Goal: Task Accomplishment & Management: Use online tool/utility

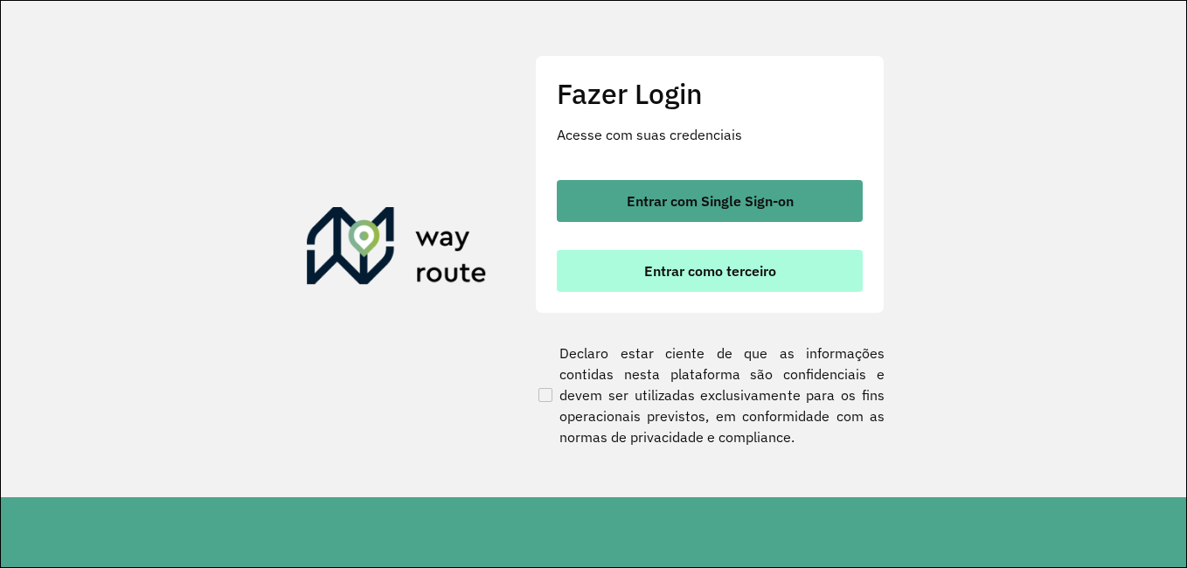
click at [674, 267] on span "Entrar como terceiro" at bounding box center [710, 271] width 132 height 14
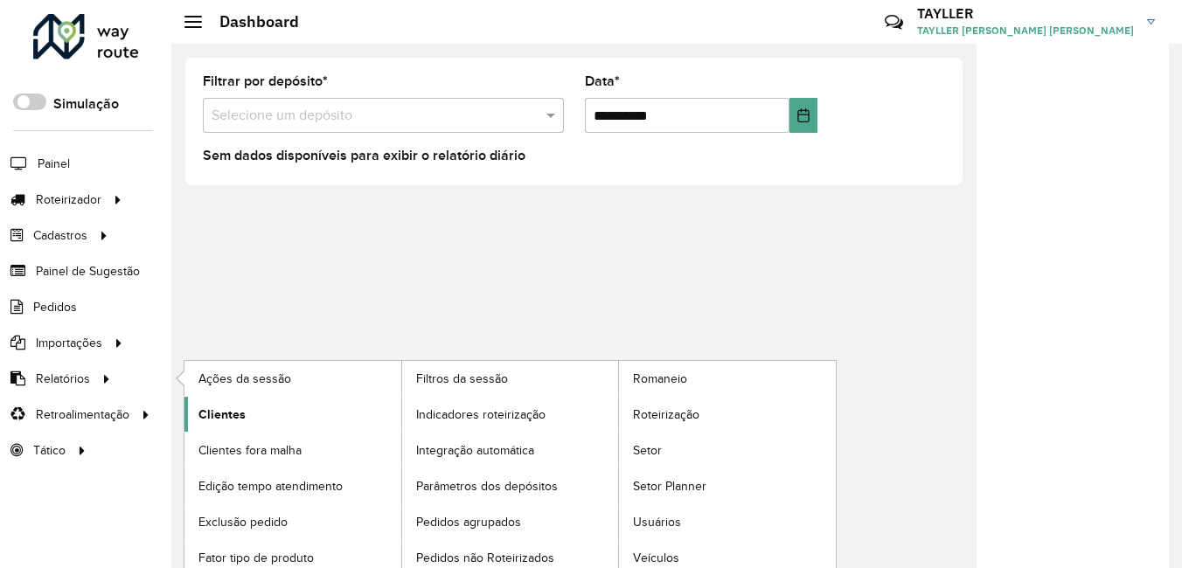
click at [267, 423] on link "Clientes" at bounding box center [292, 414] width 217 height 35
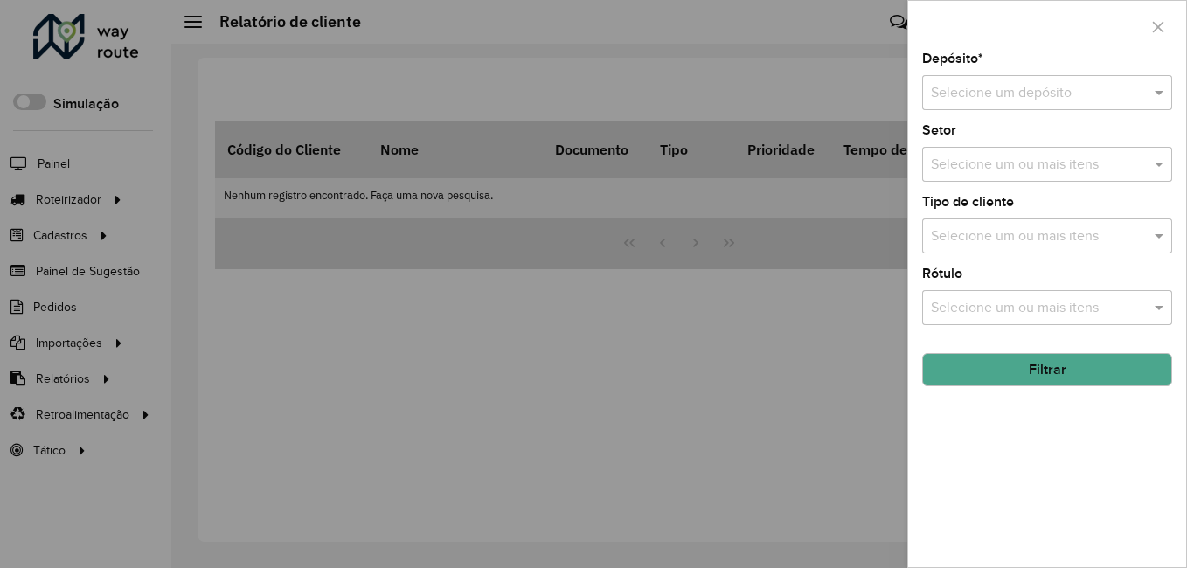
click at [1054, 91] on input "text" at bounding box center [1030, 93] width 198 height 21
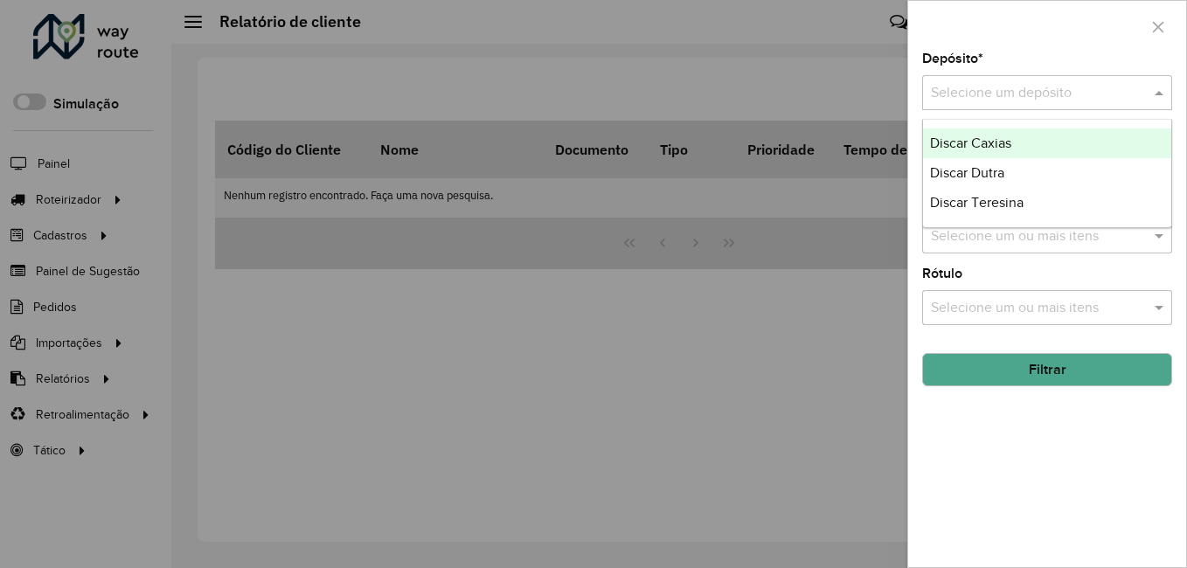
click at [979, 143] on span "Discar Caxias" at bounding box center [970, 142] width 81 height 15
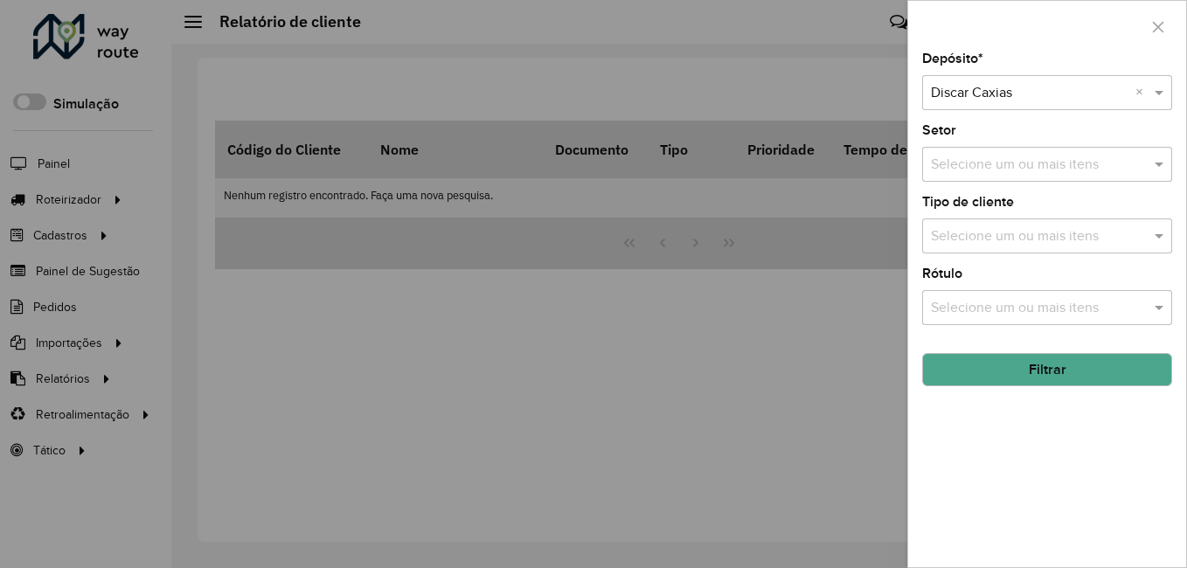
click at [1059, 179] on div "Selecione um ou mais itens" at bounding box center [1047, 164] width 250 height 35
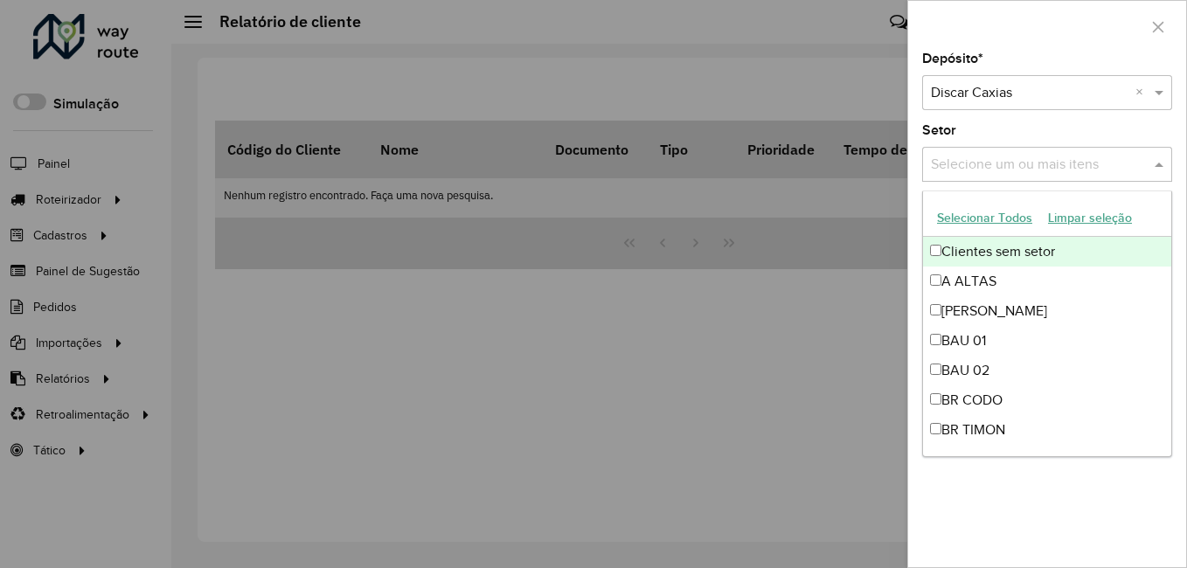
click at [1001, 158] on input "text" at bounding box center [1039, 165] width 224 height 21
click at [996, 224] on button "Selecionar Todos" at bounding box center [984, 218] width 111 height 27
click at [1160, 166] on span at bounding box center [1161, 164] width 22 height 21
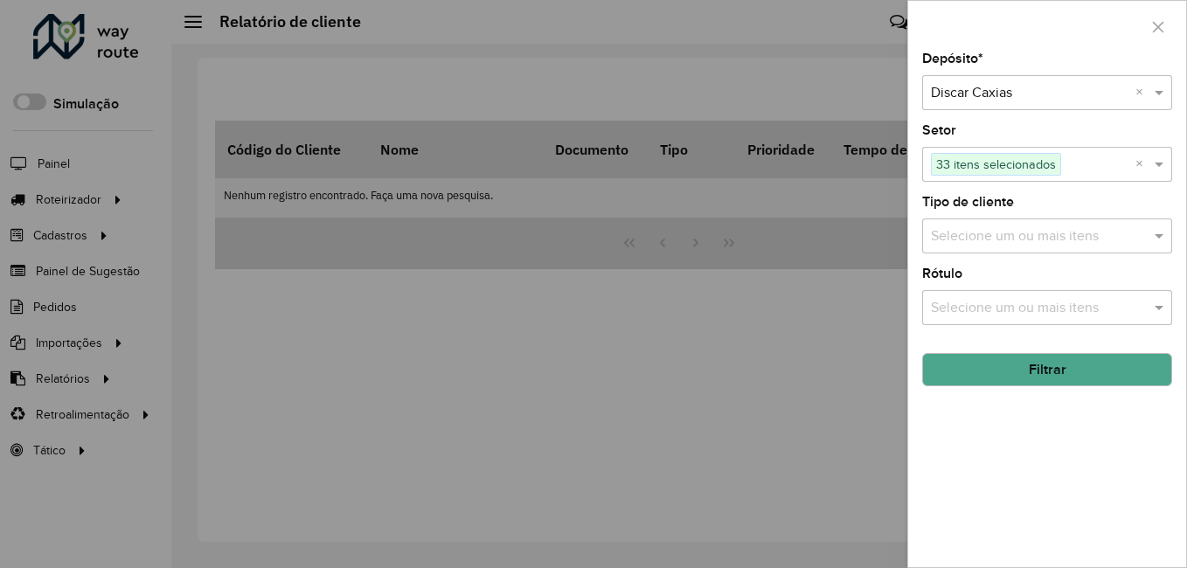
click at [1133, 165] on input "text" at bounding box center [1098, 165] width 74 height 21
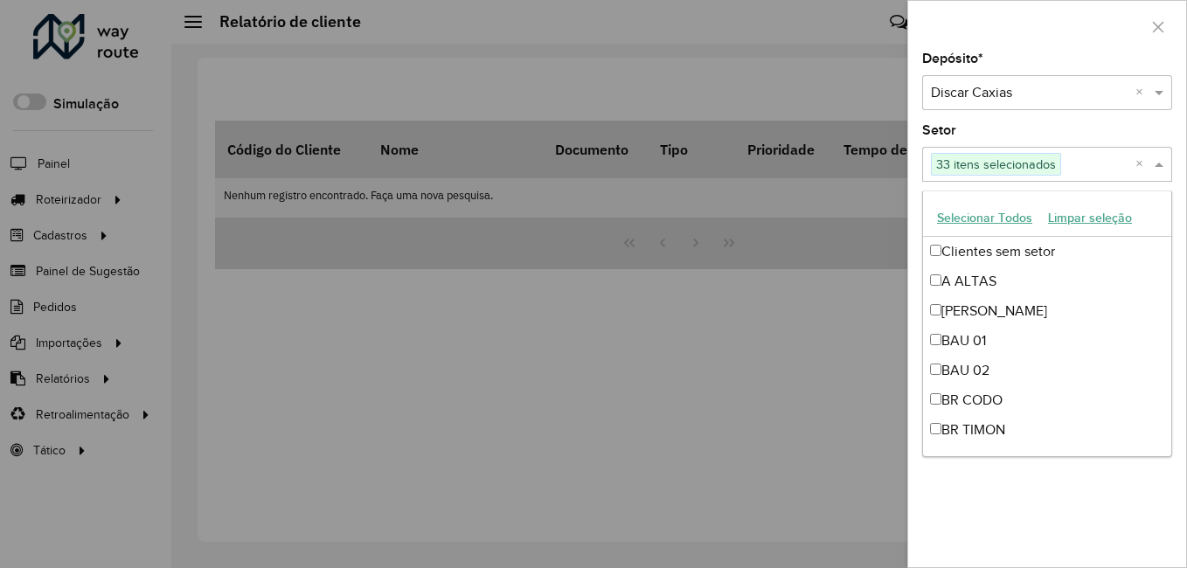
scroll to position [771, 0]
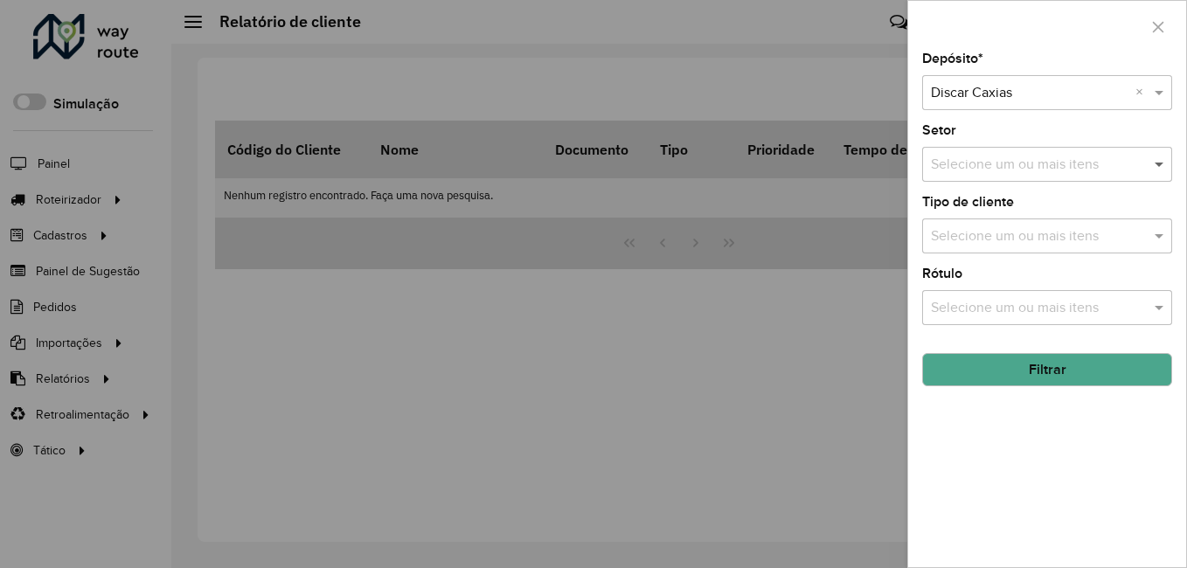
click at [1160, 163] on span at bounding box center [1161, 164] width 22 height 21
click at [1038, 233] on input "text" at bounding box center [1039, 236] width 224 height 21
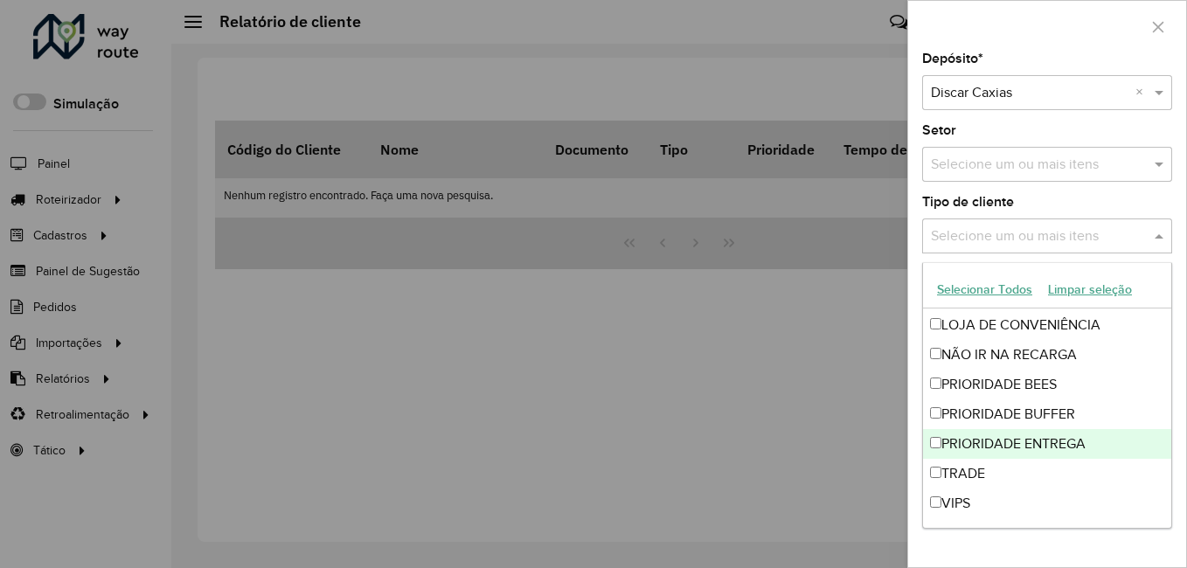
scroll to position [0, 0]
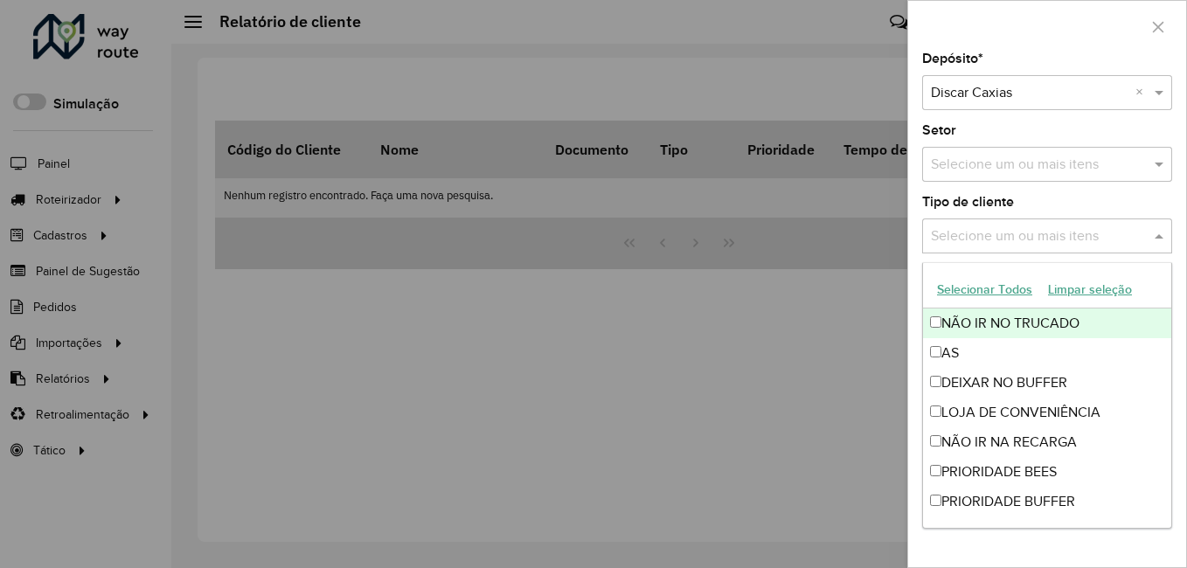
click at [1156, 245] on span at bounding box center [1161, 236] width 22 height 21
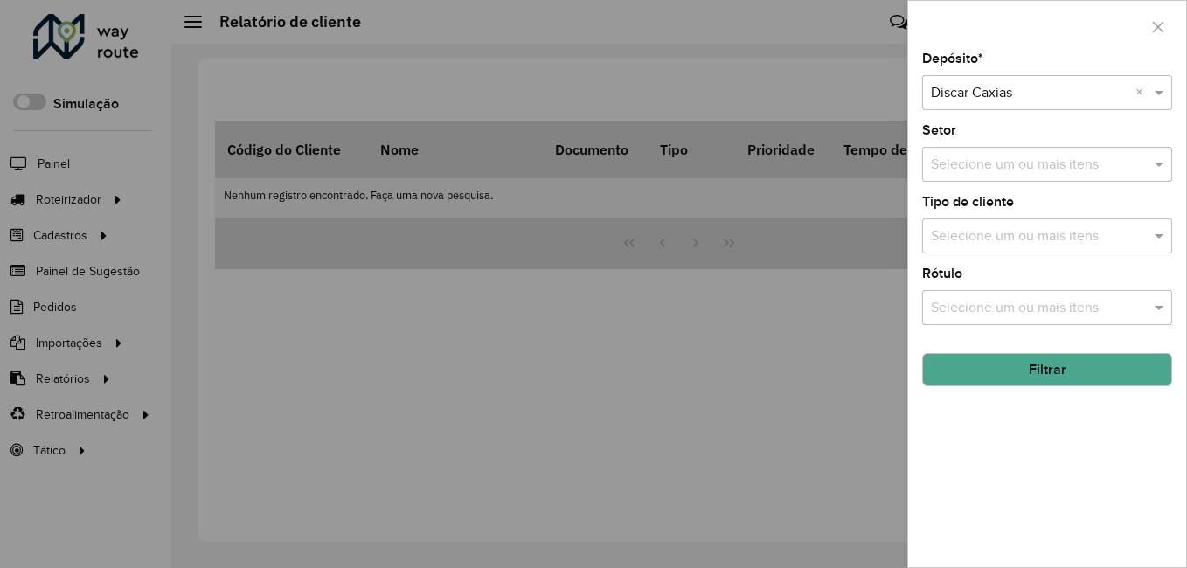
click at [1085, 301] on input "text" at bounding box center [1039, 308] width 224 height 21
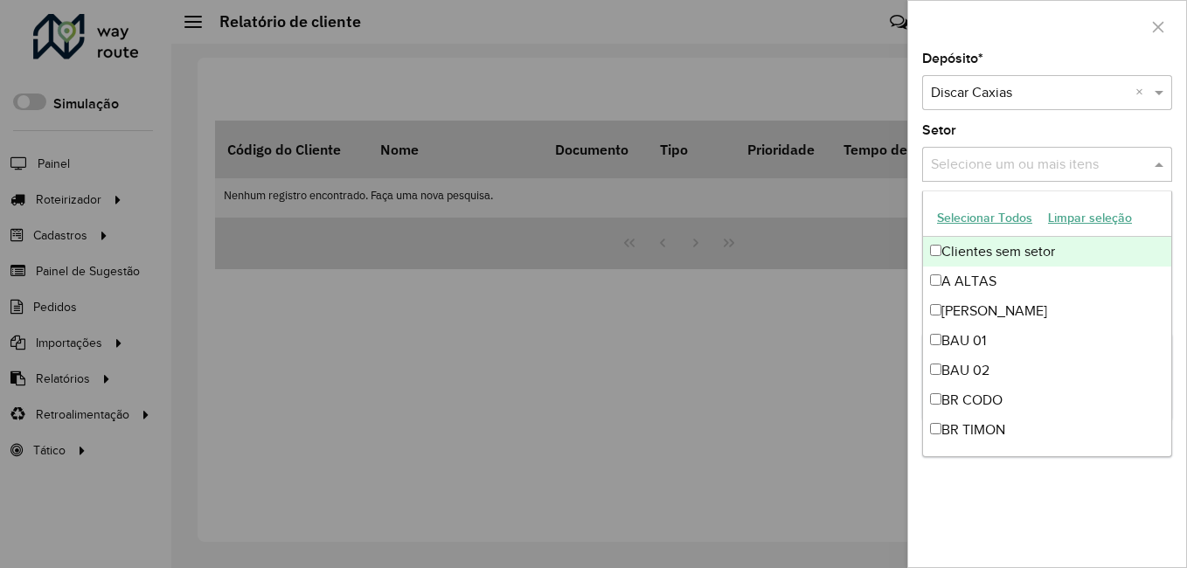
click at [1149, 162] on input "text" at bounding box center [1039, 165] width 224 height 21
click at [1101, 166] on input "text" at bounding box center [1039, 165] width 224 height 21
click at [1167, 156] on span at bounding box center [1161, 164] width 22 height 21
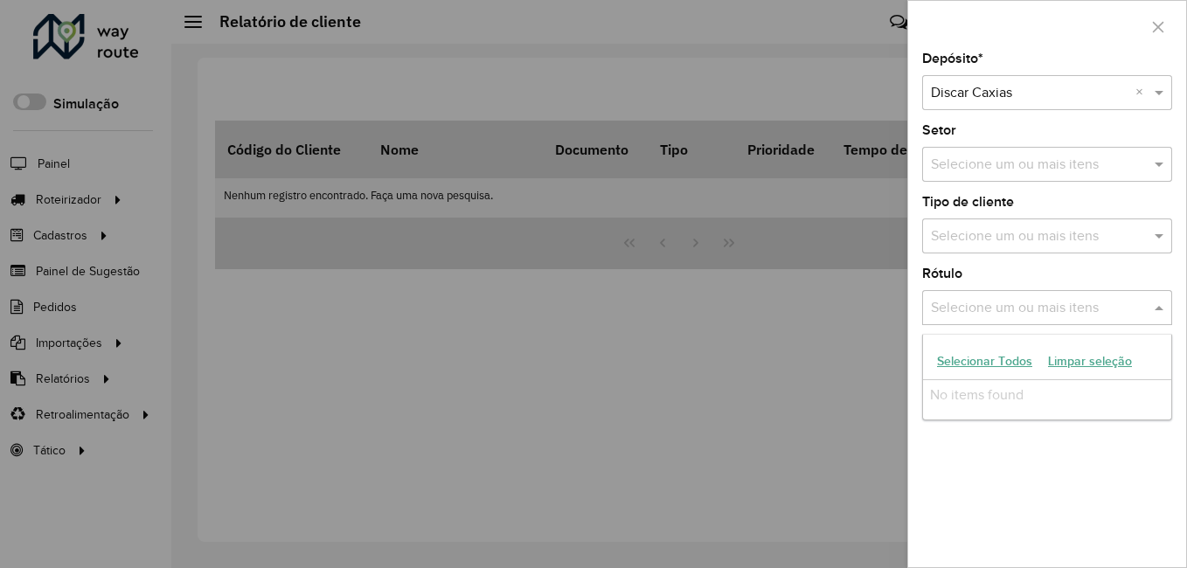
click at [1094, 309] on input "text" at bounding box center [1039, 308] width 224 height 21
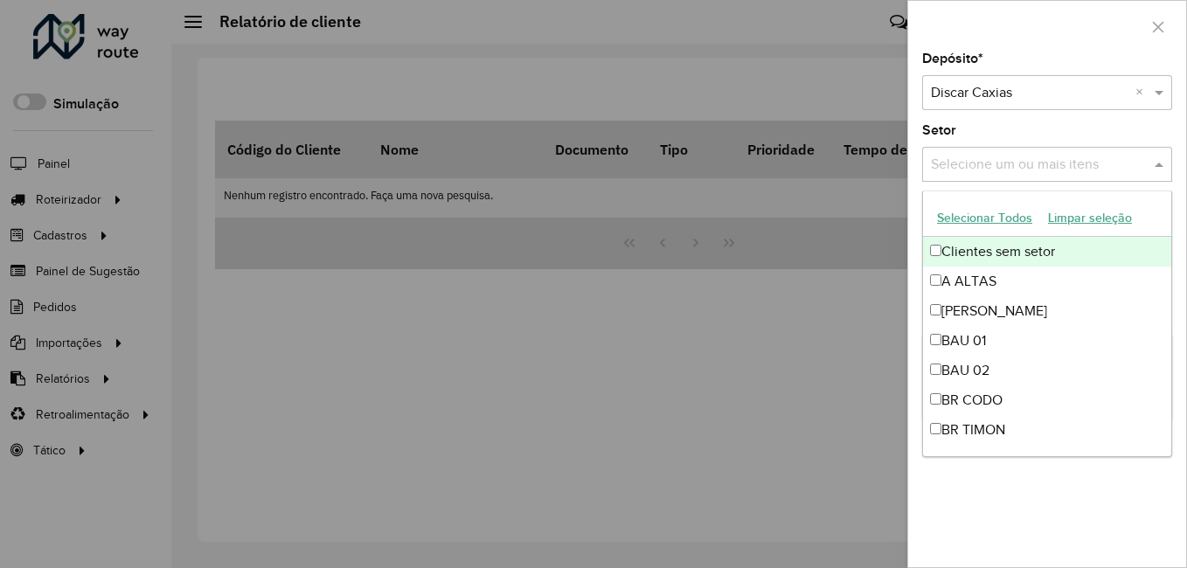
click at [1117, 159] on input "text" at bounding box center [1039, 165] width 224 height 21
click at [1166, 21] on button "button" at bounding box center [1158, 27] width 28 height 28
